Goal: Transaction & Acquisition: Purchase product/service

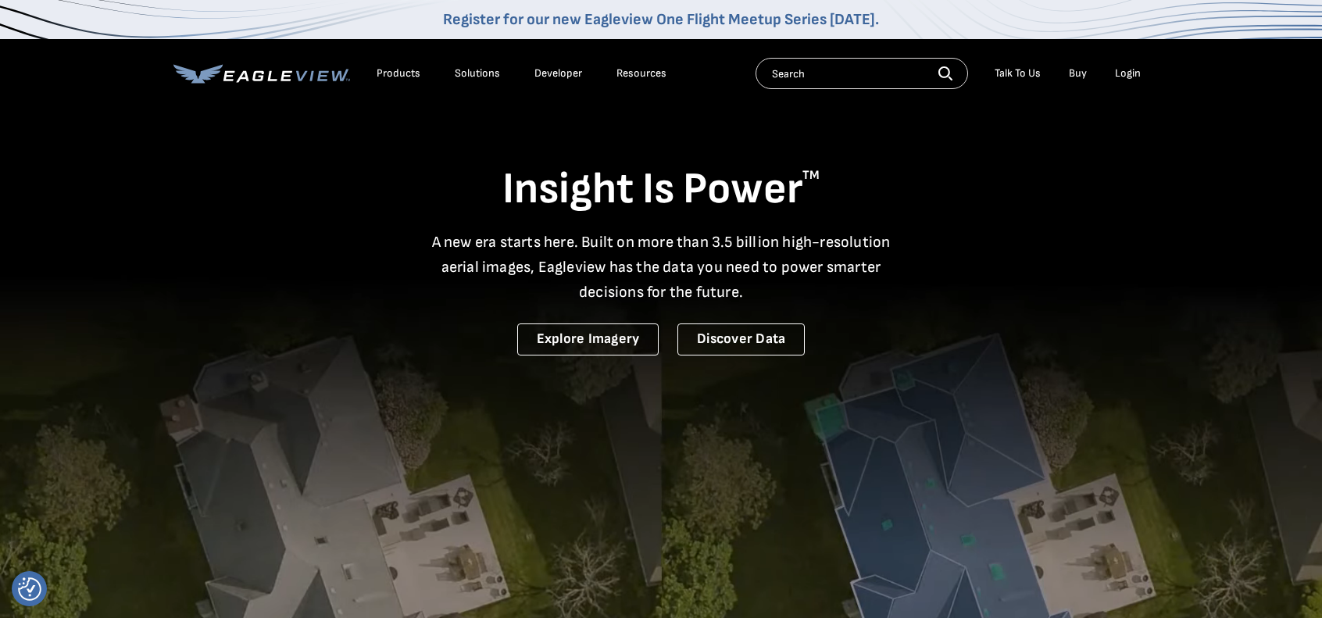
click at [1128, 70] on div "Login" at bounding box center [1128, 73] width 26 height 14
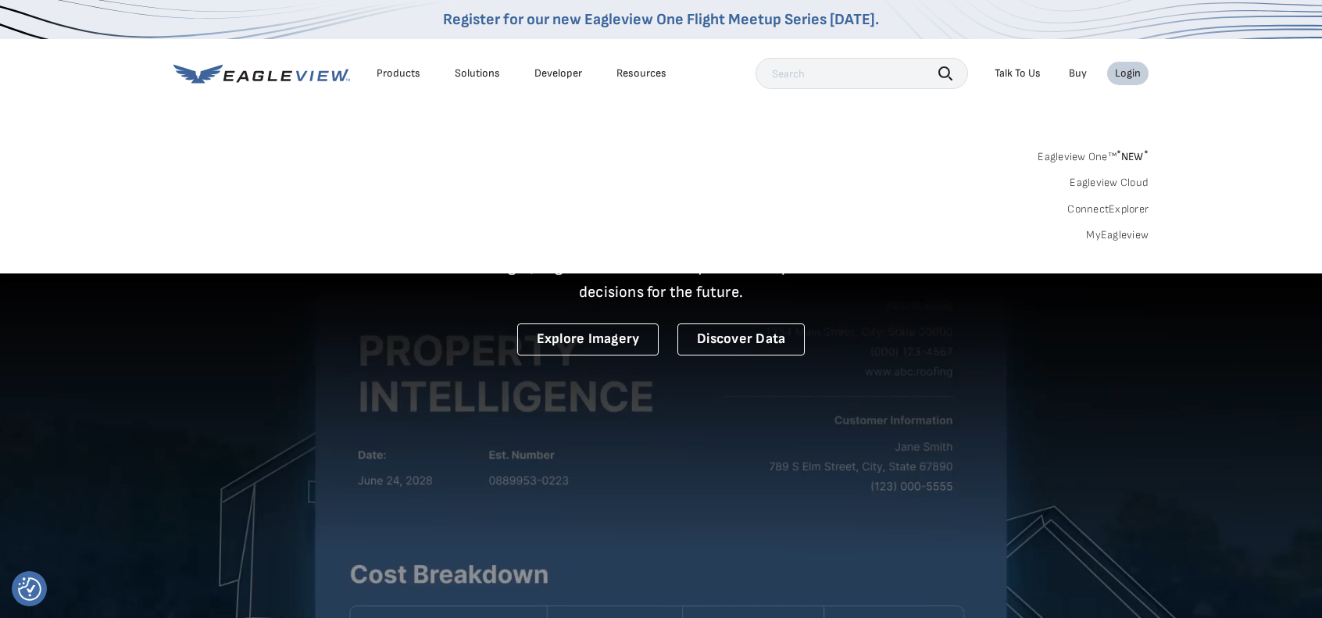
click at [1122, 77] on div "Login" at bounding box center [1128, 73] width 26 height 14
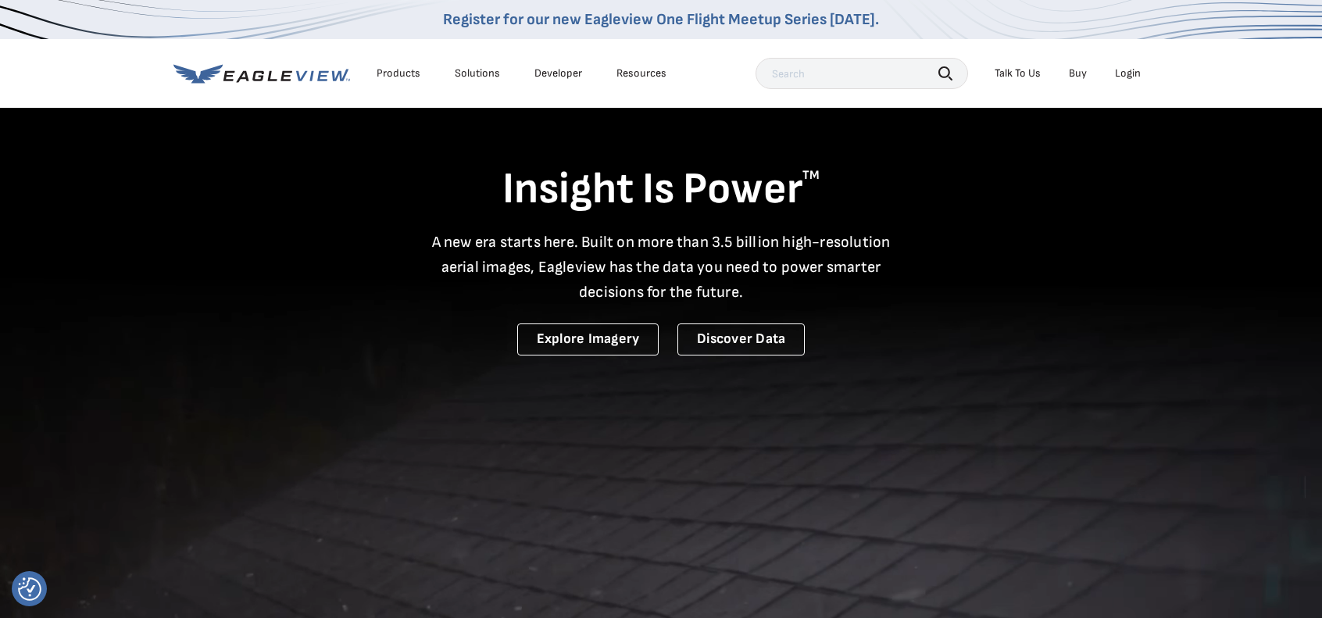
click at [1124, 79] on div "Login" at bounding box center [1128, 73] width 26 height 14
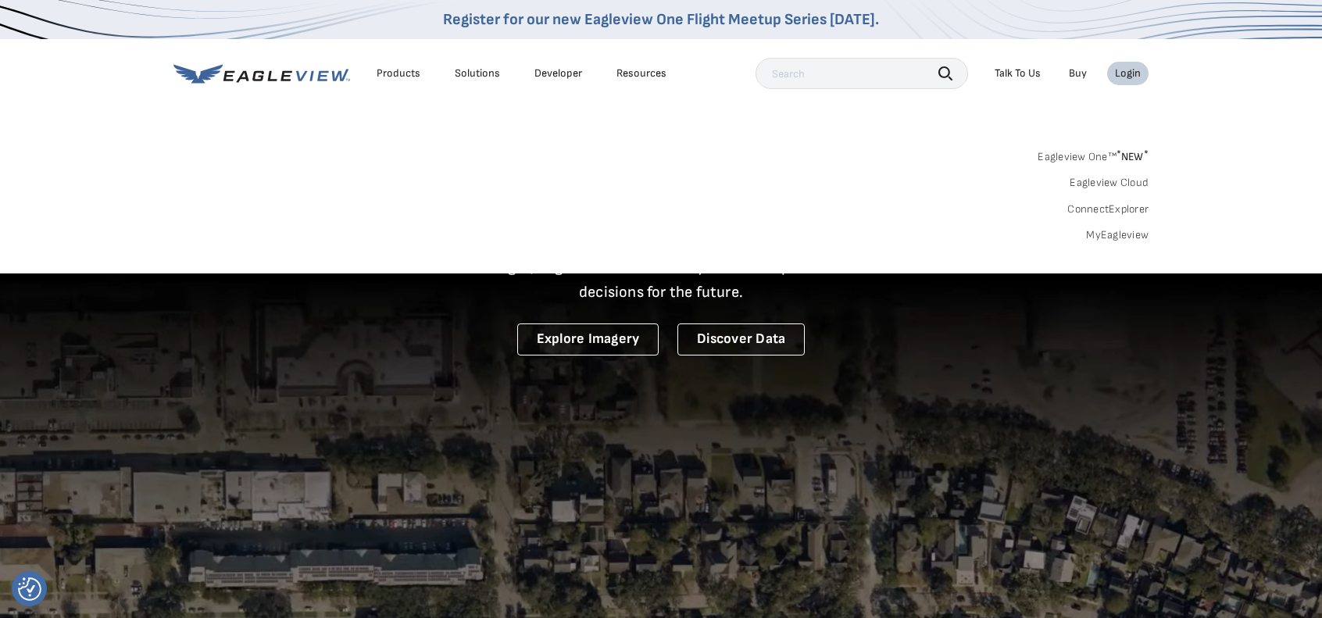
click at [1113, 237] on link "MyEagleview" at bounding box center [1117, 235] width 63 height 14
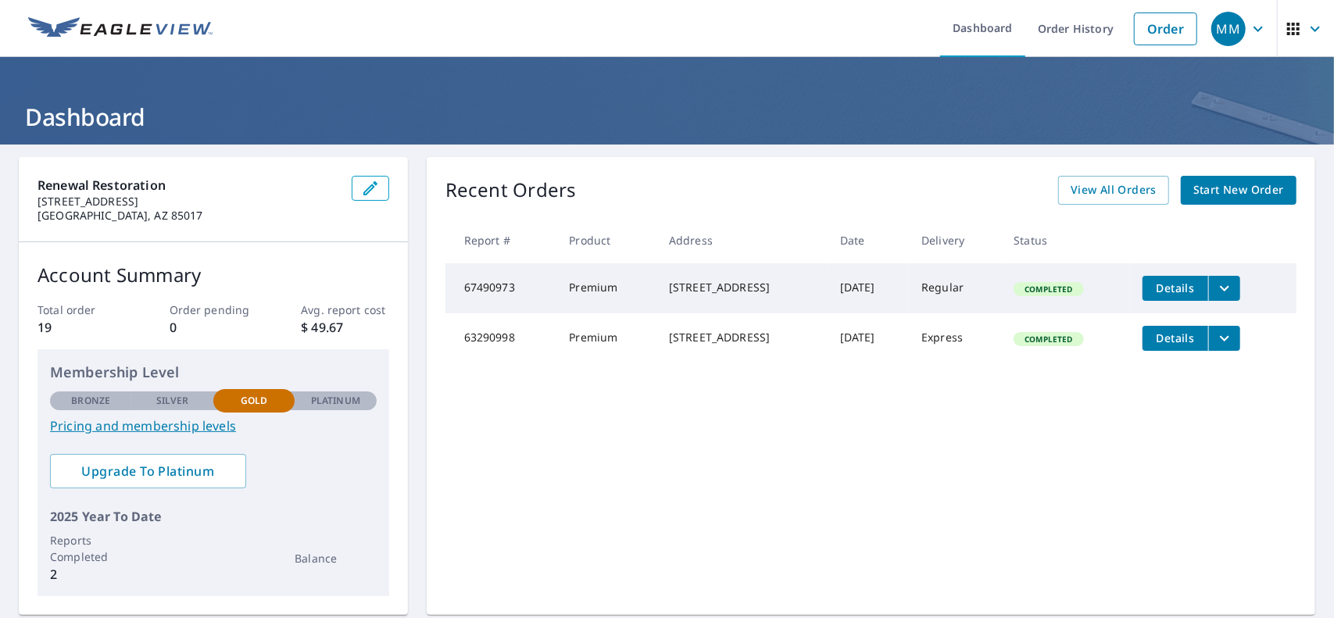
click at [1224, 291] on icon "filesDropdownBtn-67490973" at bounding box center [1224, 288] width 19 height 19
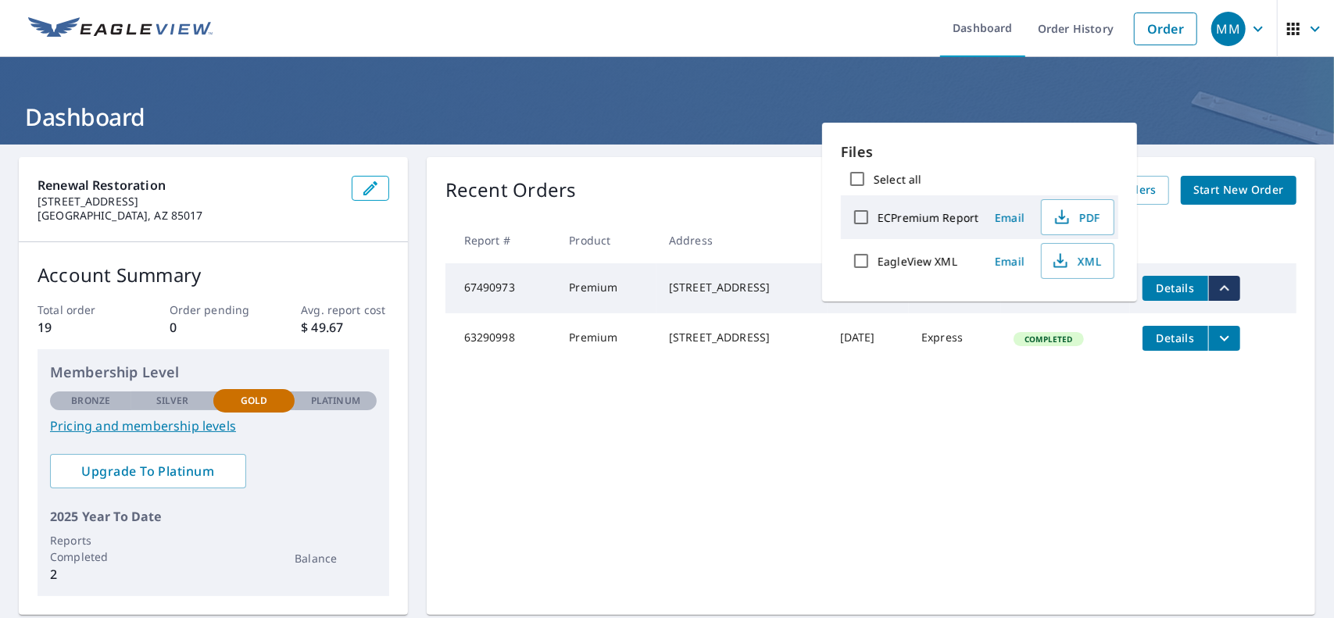
click at [1223, 293] on icon "filesDropdownBtn-67490973" at bounding box center [1224, 288] width 19 height 19
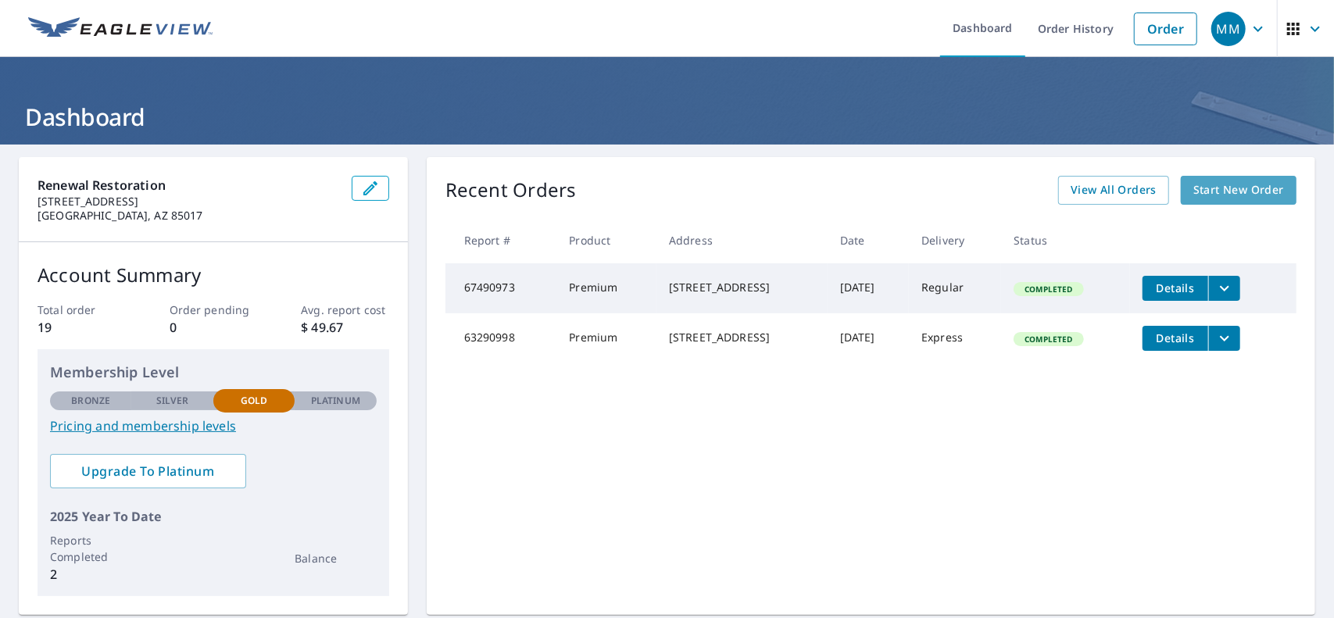
click at [1217, 185] on span "Start New Order" at bounding box center [1238, 190] width 91 height 20
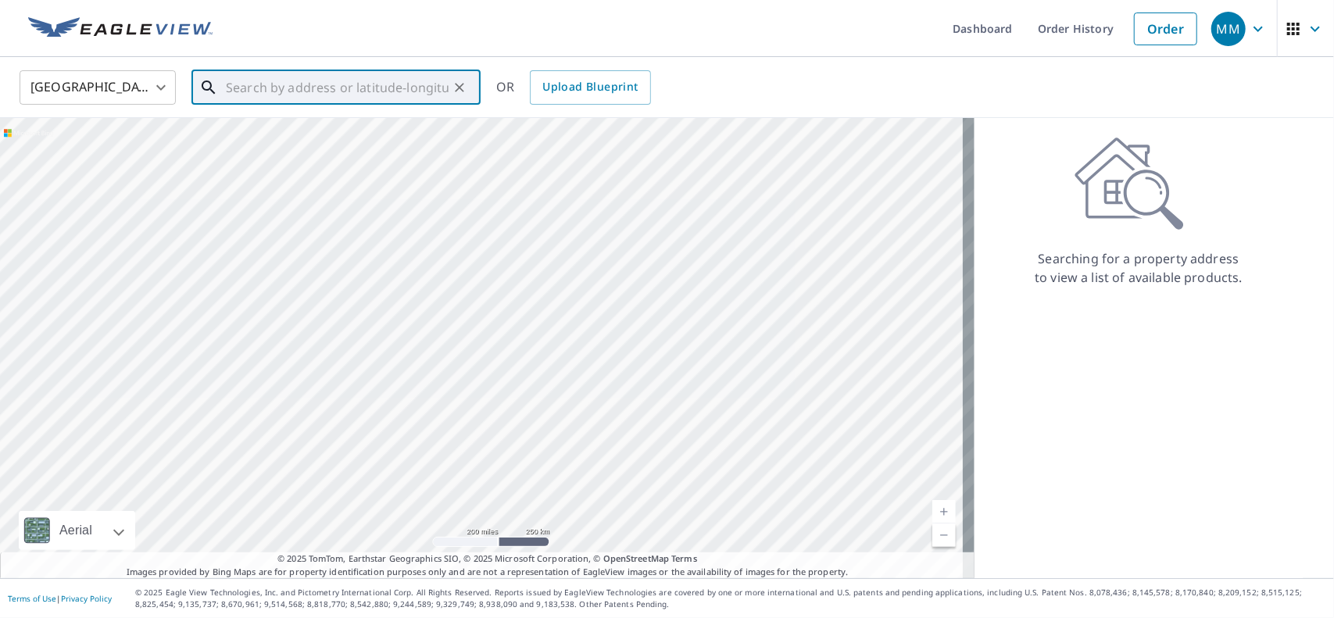
click at [272, 90] on input "text" at bounding box center [337, 88] width 223 height 44
click at [289, 124] on span "11437 N 86th St" at bounding box center [345, 132] width 245 height 19
type input "11437 N 86th St Scottsdale, AZ 85260"
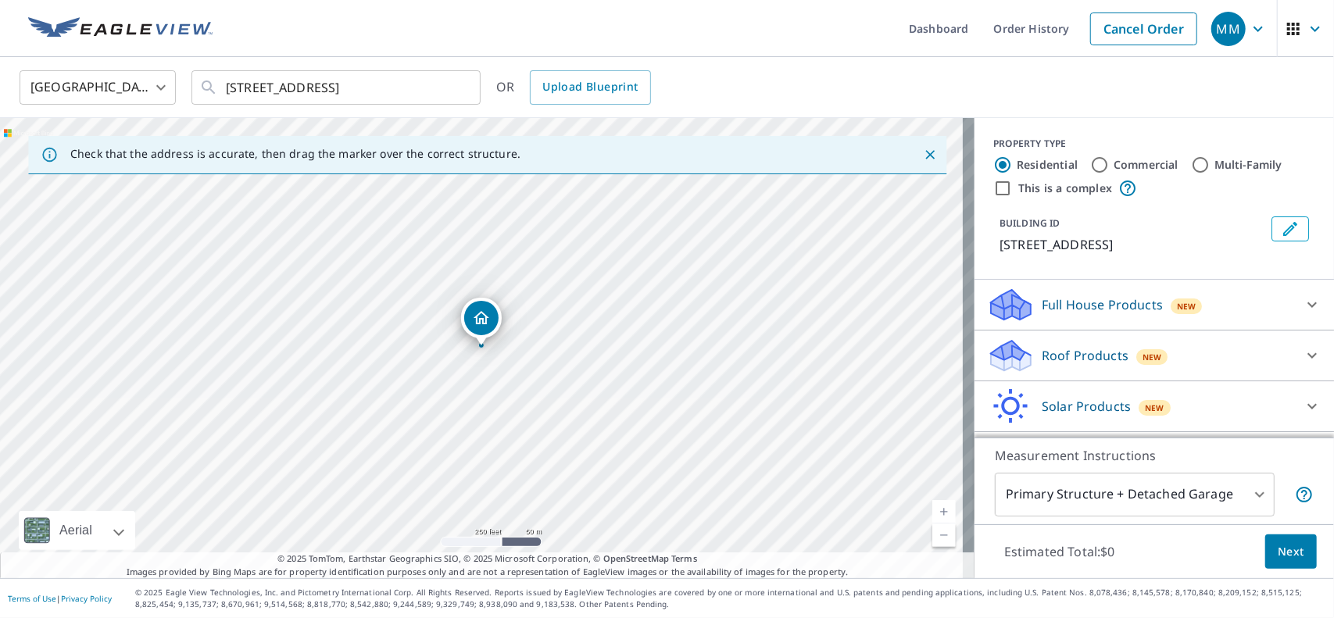
click at [1302, 357] on icon at bounding box center [1311, 355] width 19 height 19
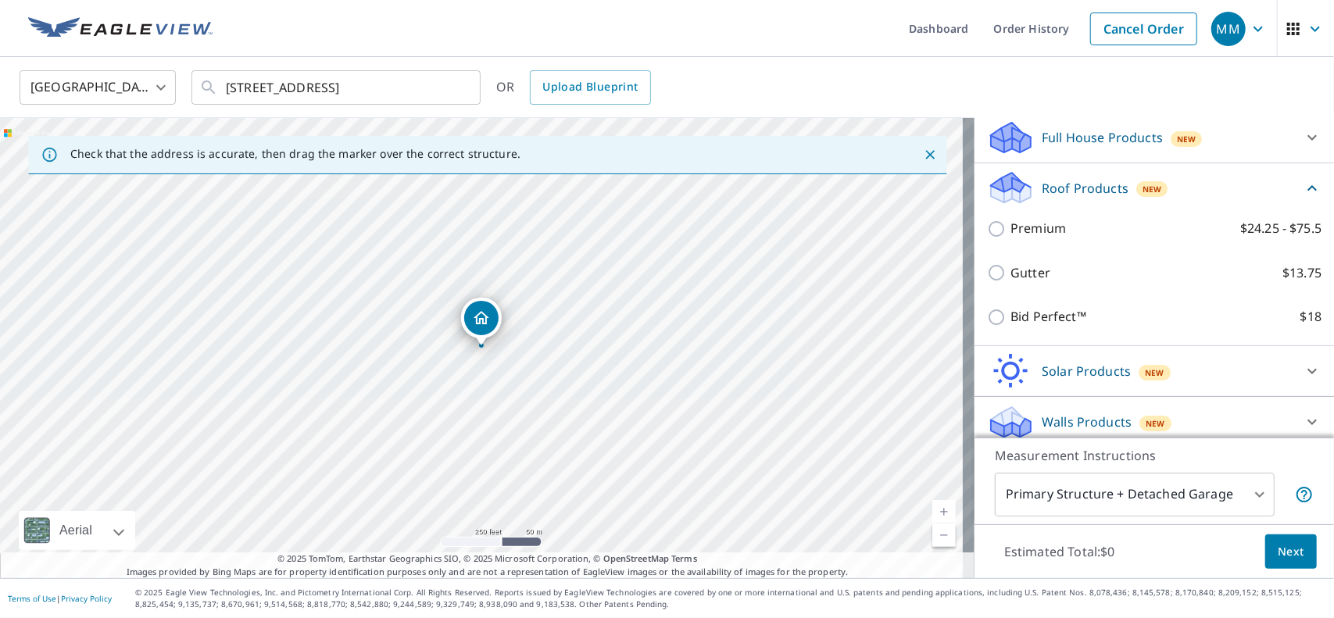
scroll to position [176, 0]
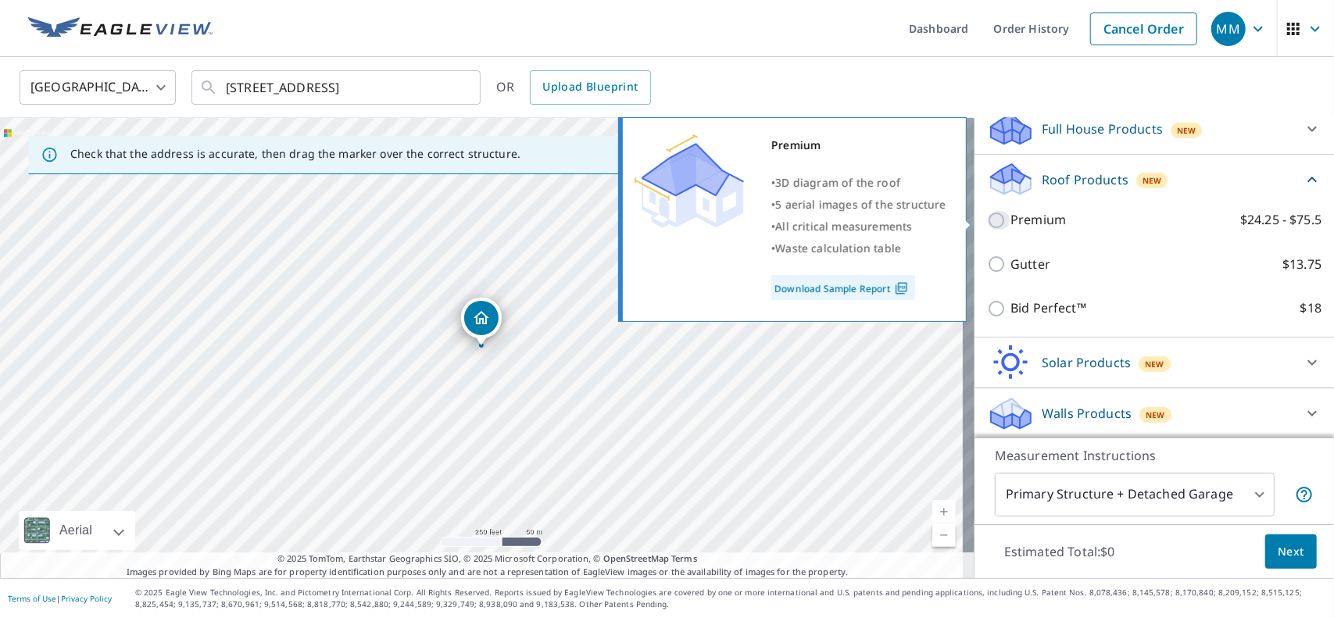
click at [989, 220] on input "Premium $24.25 - $75.5" at bounding box center [998, 220] width 23 height 19
checkbox input "true"
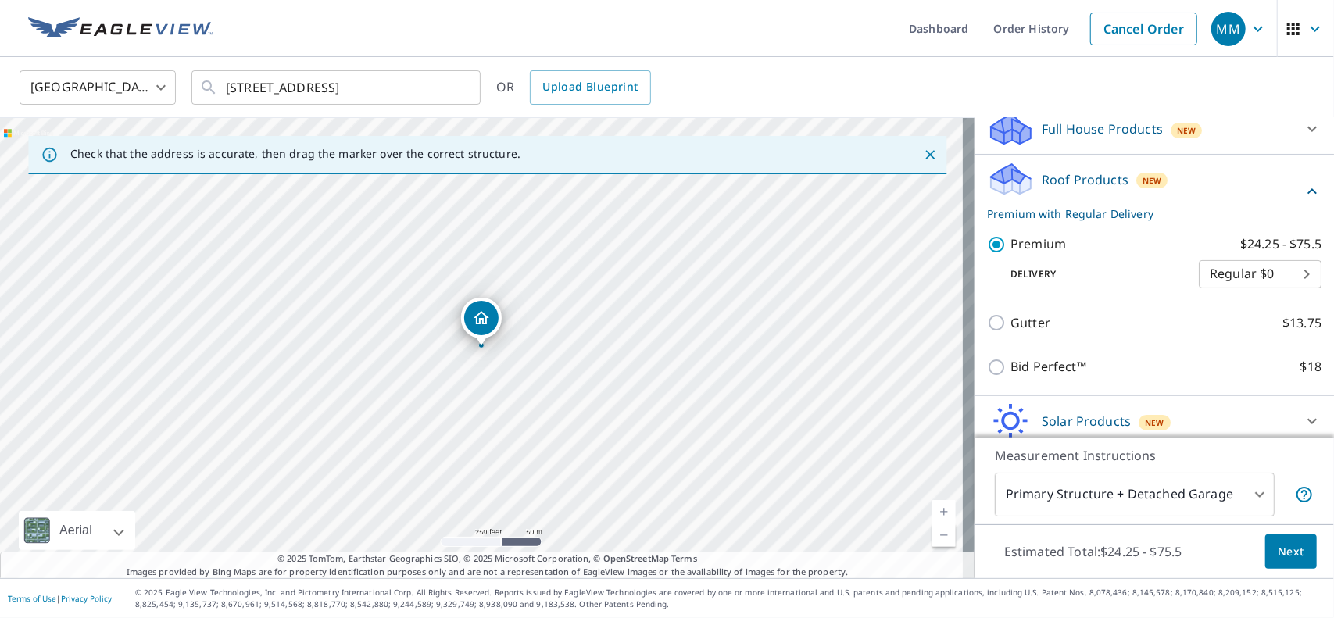
click at [1252, 488] on body "MM MM Dashboard Order History Cancel Order MM United States US ​ 11437 N 86th S…" at bounding box center [667, 309] width 1334 height 618
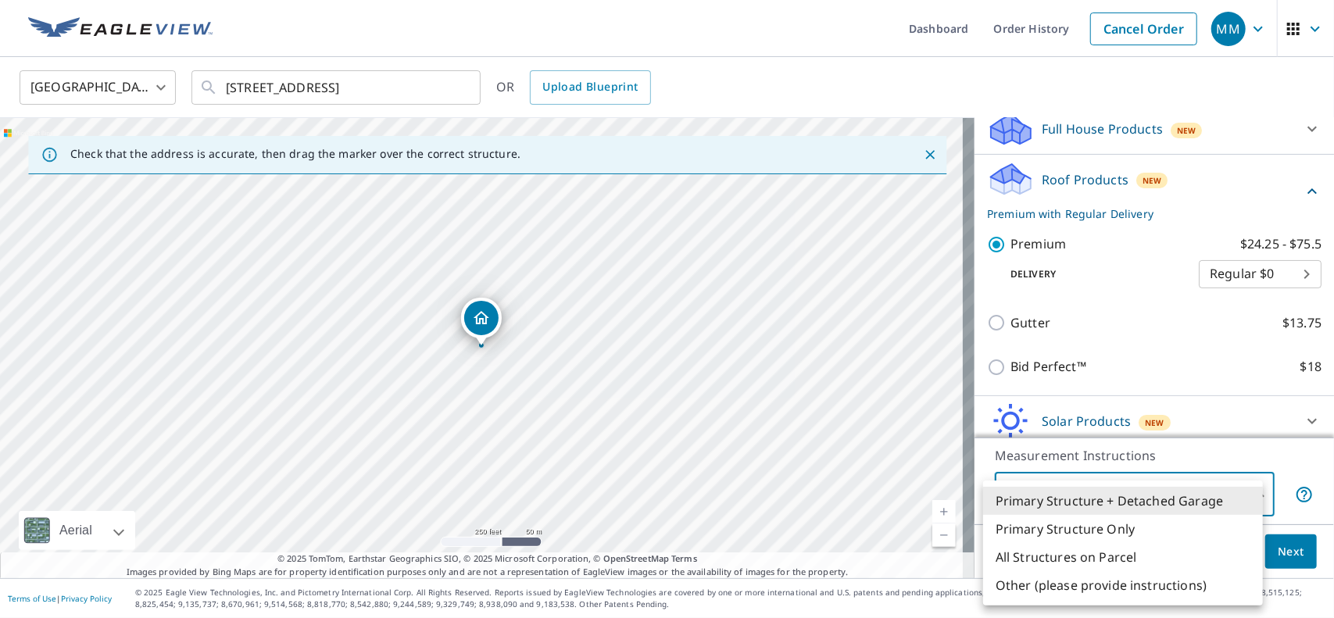
click at [1110, 560] on li "All Structures on Parcel" at bounding box center [1123, 557] width 280 height 28
type input "3"
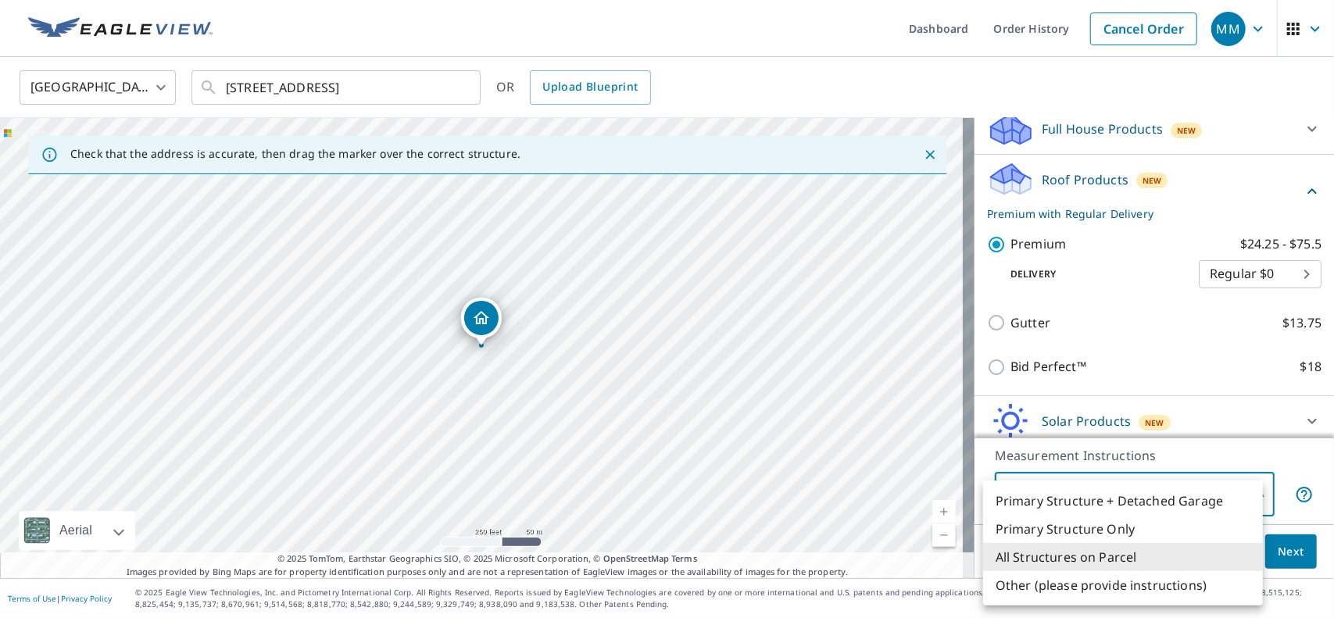
click at [1248, 498] on body "MM MM Dashboard Order History Cancel Order MM United States US ​ 11437 N 86th S…" at bounding box center [667, 309] width 1334 height 618
click at [1103, 560] on li "All Structures on Parcel" at bounding box center [1123, 557] width 280 height 28
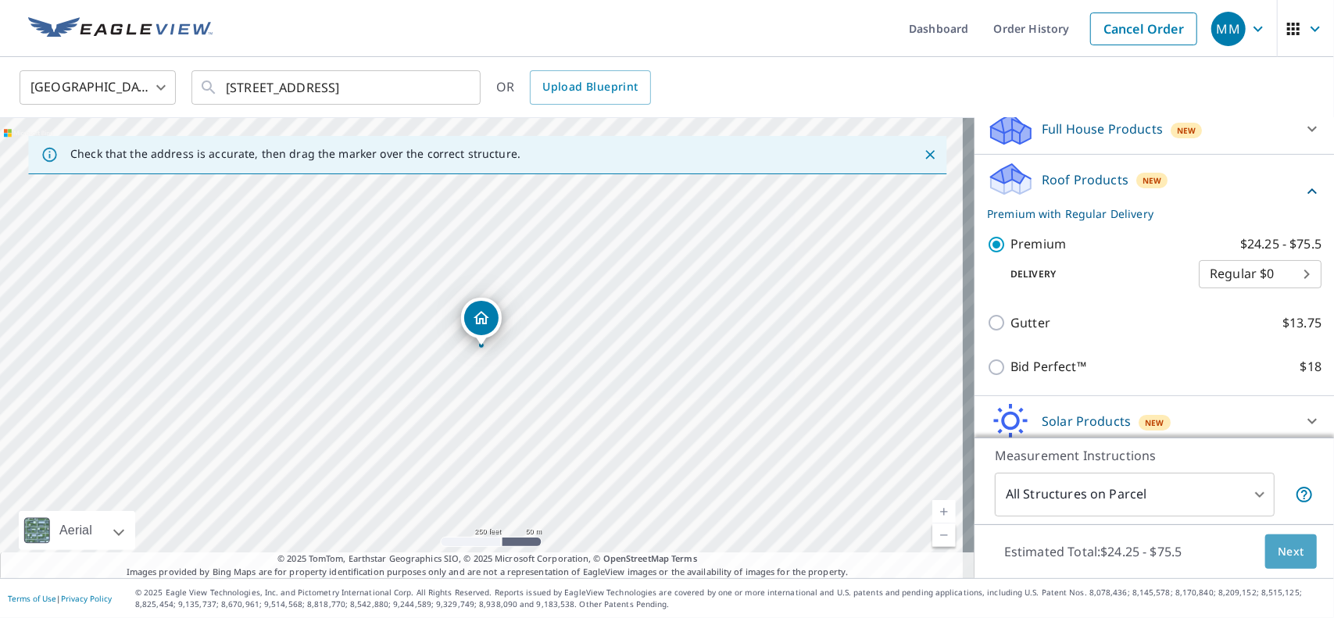
click at [1288, 552] on span "Next" at bounding box center [1290, 552] width 27 height 20
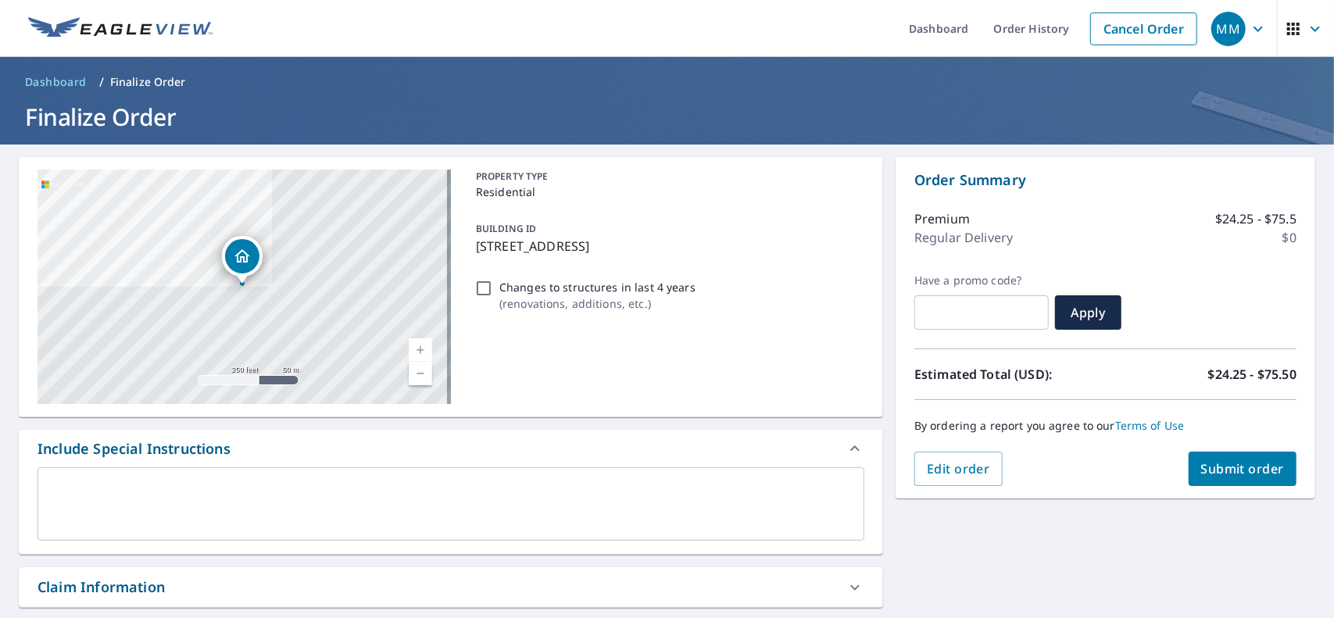
click at [479, 286] on input "Changes to structures in last 4 years ( renovations, additions, etc. )" at bounding box center [483, 288] width 19 height 19
click at [482, 289] on input "Changes to structures in last 4 years ( renovations, additions, etc. )" at bounding box center [483, 288] width 19 height 19
checkbox input "false"
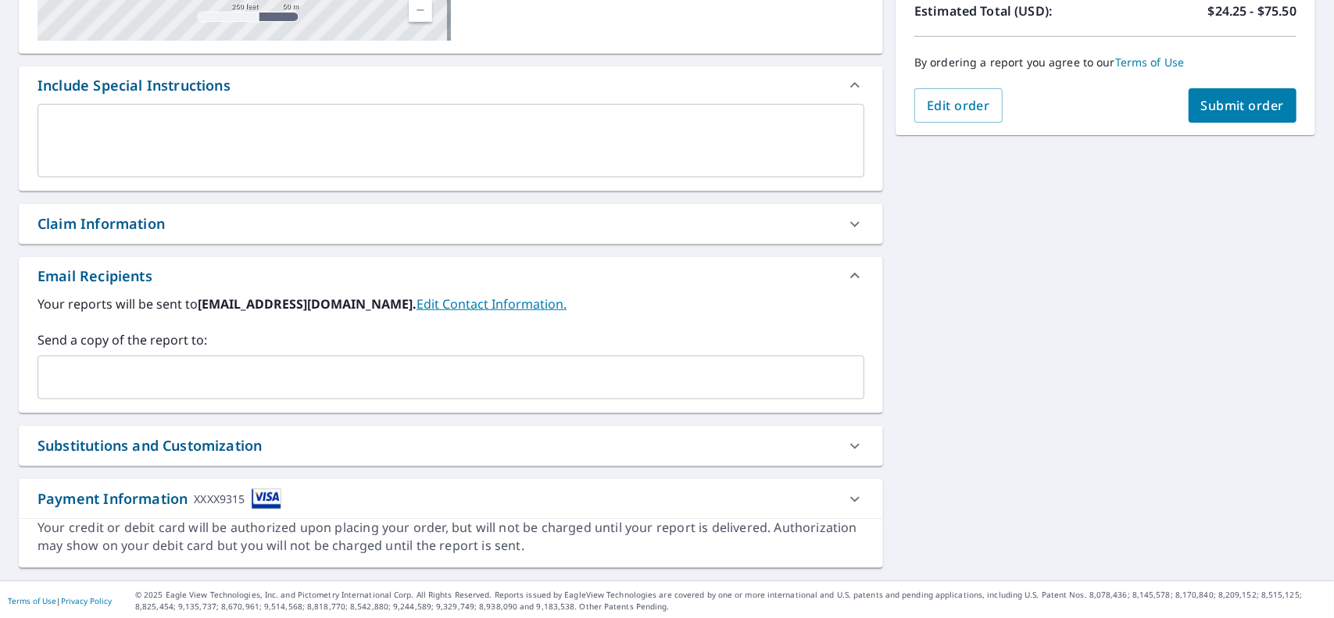
scroll to position [51, 0]
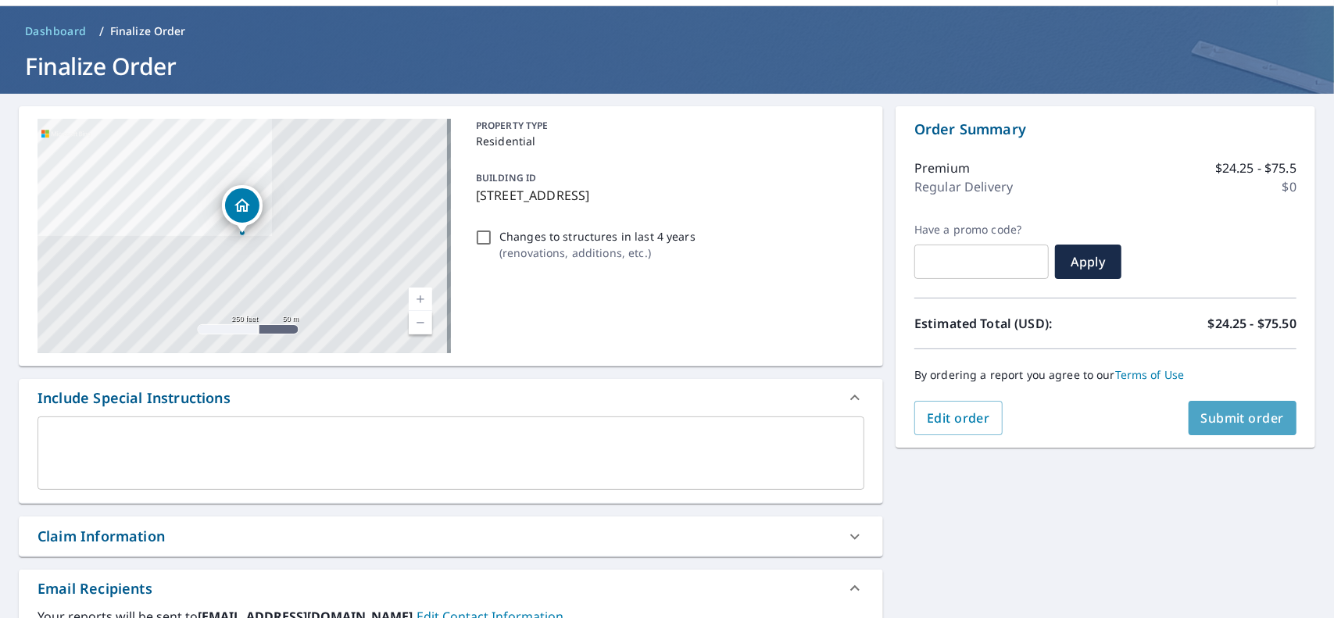
click at [1241, 415] on span "Submit order" at bounding box center [1243, 417] width 84 height 17
